Goal: Navigation & Orientation: Find specific page/section

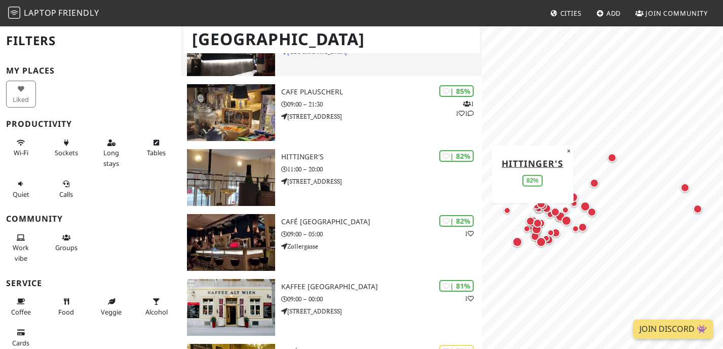
scroll to position [320, 0]
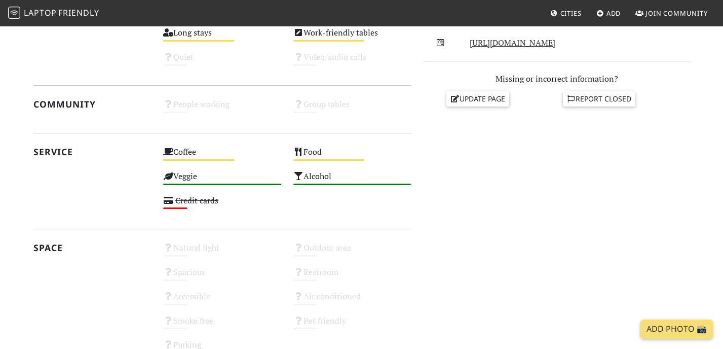
scroll to position [266, 0]
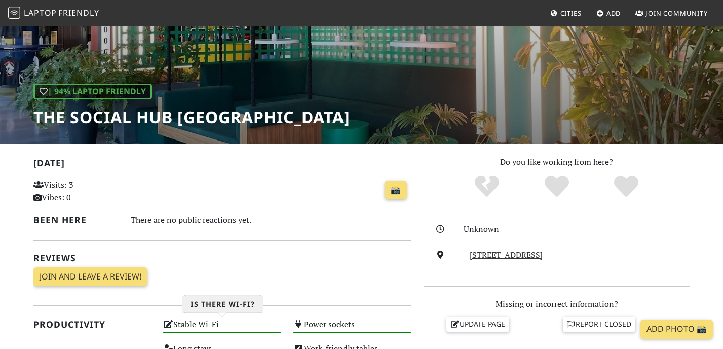
scroll to position [77, 0]
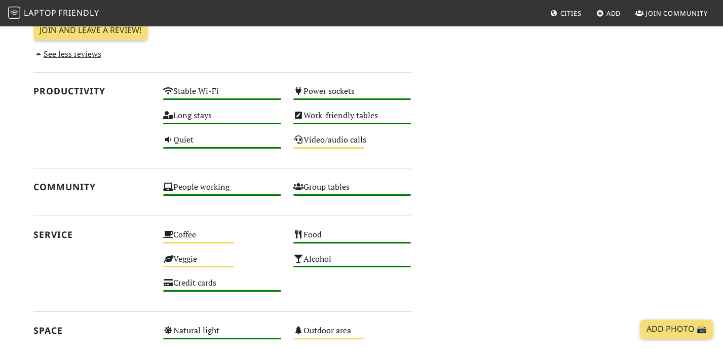
scroll to position [408, 0]
